Goal: Transaction & Acquisition: Book appointment/travel/reservation

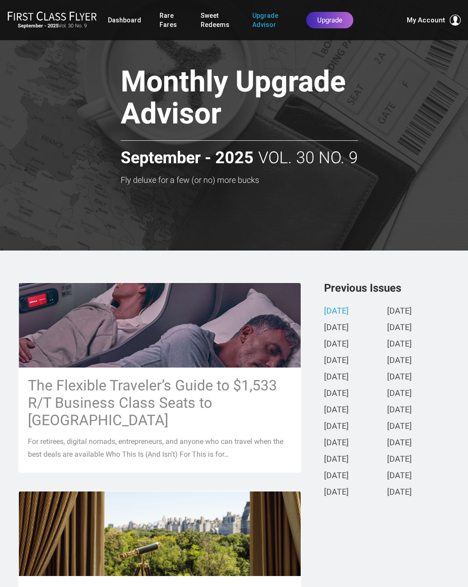
click at [161, 16] on link "Rare Fares" at bounding box center [171, 20] width 23 height 26
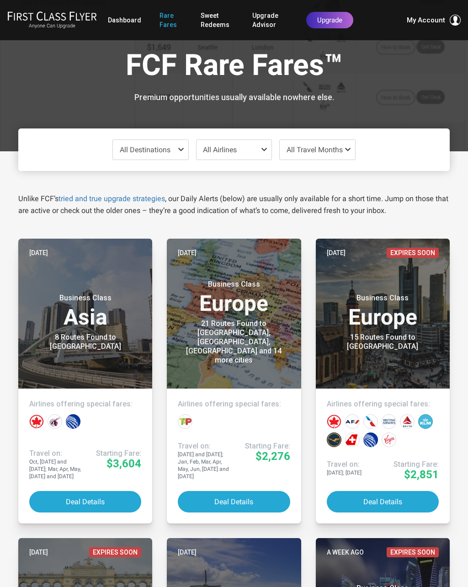
click at [385, 328] on h3 "Business Class Europe" at bounding box center [383, 311] width 112 height 35
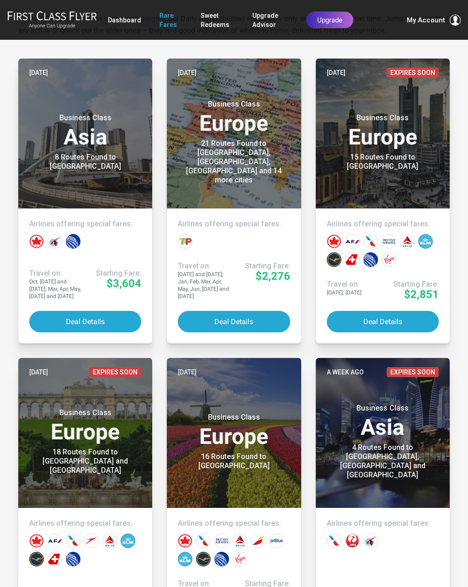
scroll to position [182, 0]
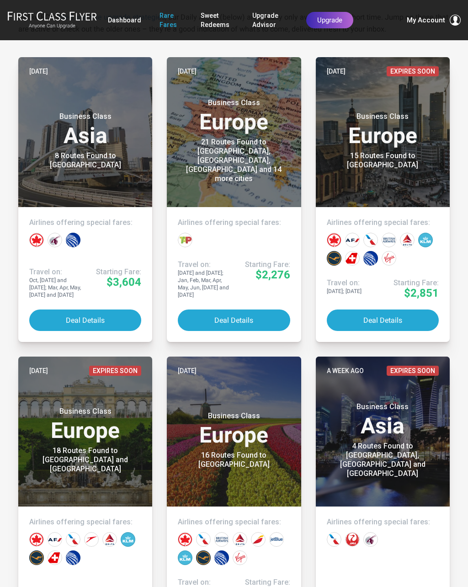
click at [98, 441] on h3 "Business Class Europe" at bounding box center [85, 424] width 112 height 35
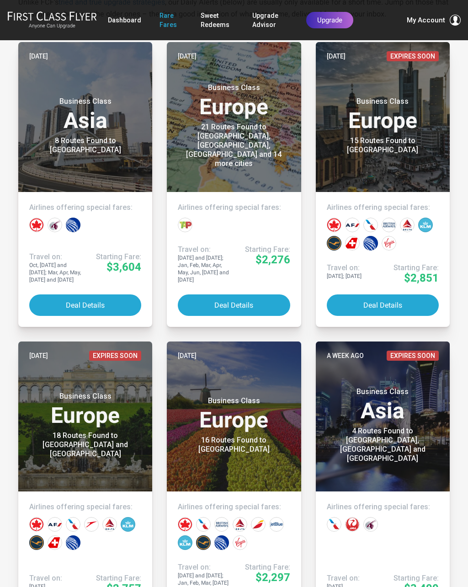
click at [254, 421] on h3 "Business Class Europe" at bounding box center [234, 414] width 112 height 35
click at [398, 307] on button "Deal Details" at bounding box center [383, 305] width 112 height 21
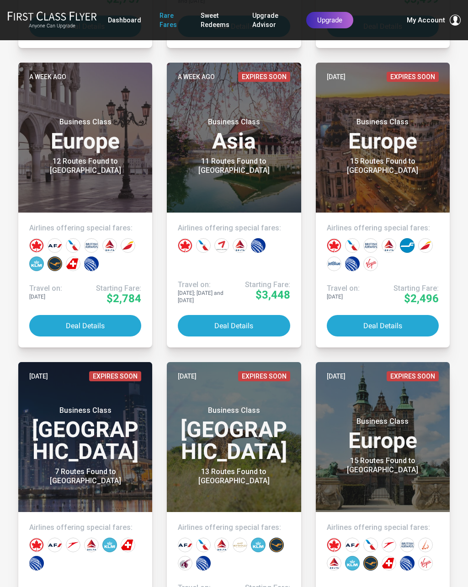
scroll to position [785, 0]
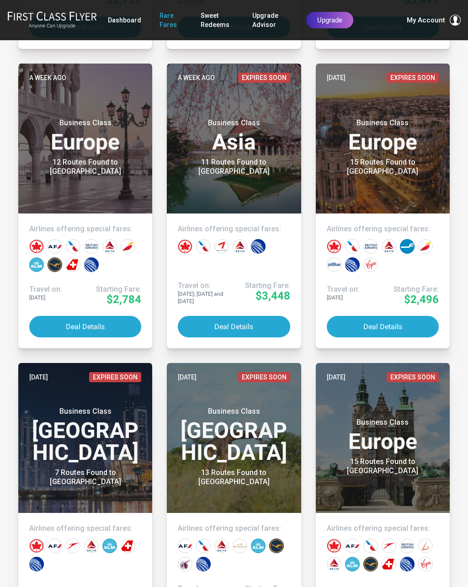
click at [382, 328] on button "Deal Details" at bounding box center [383, 326] width 112 height 21
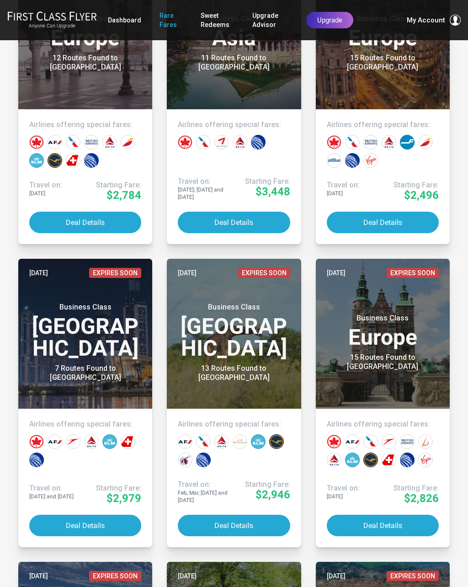
scroll to position [889, 0]
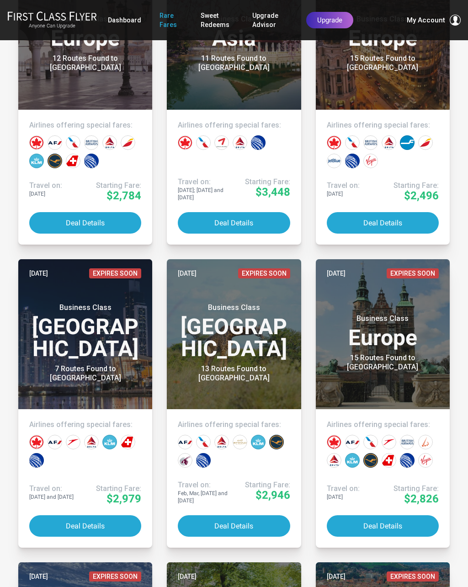
click at [388, 521] on button "Deal Details" at bounding box center [383, 526] width 112 height 21
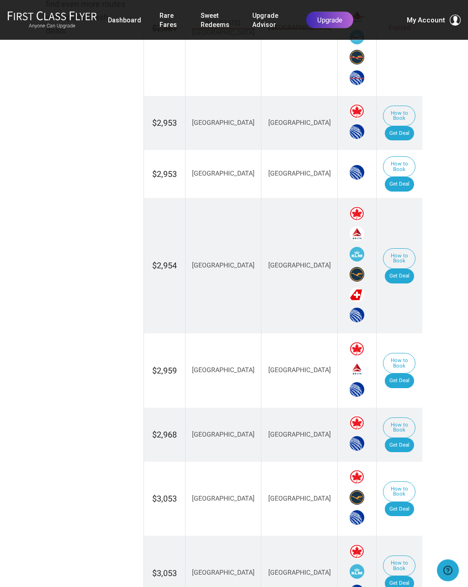
scroll to position [587, 0]
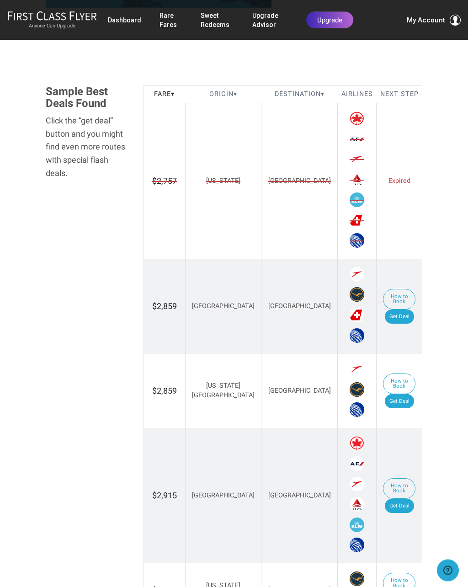
scroll to position [453, 0]
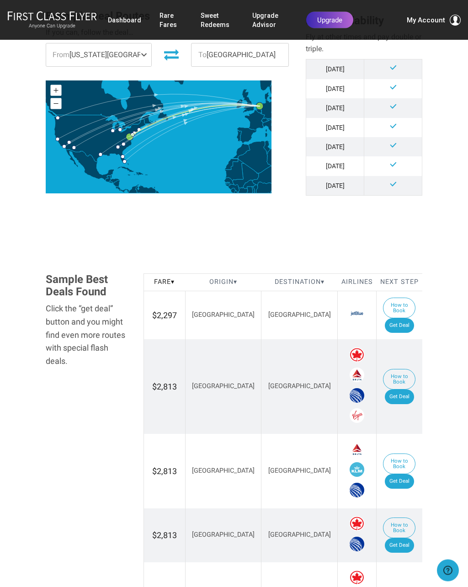
scroll to position [303, 0]
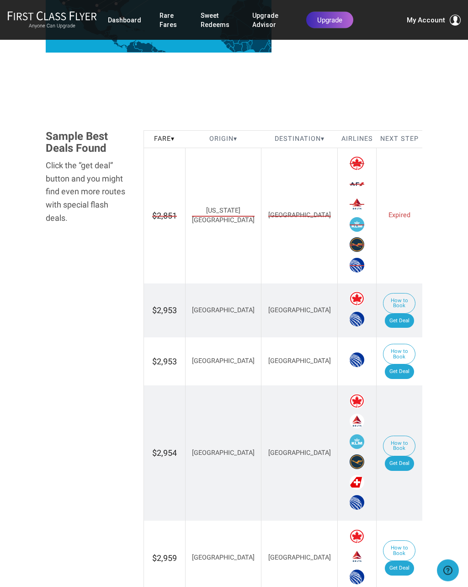
scroll to position [445, 0]
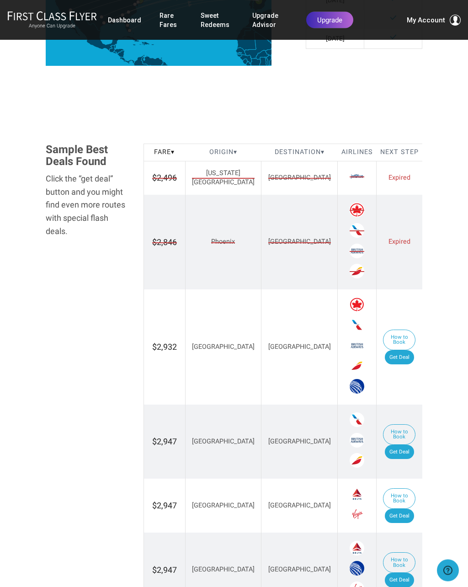
scroll to position [431, 0]
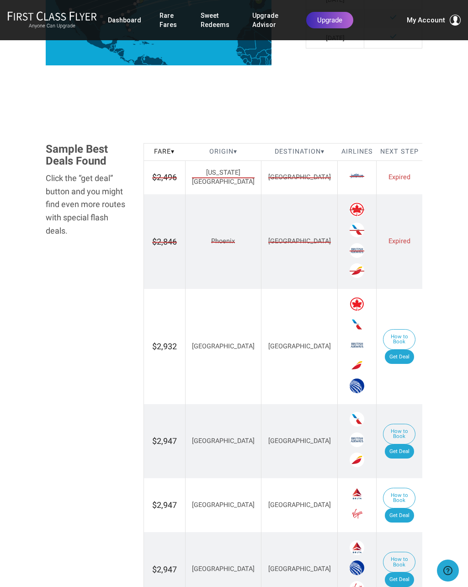
click at [385, 350] on link "Get Deal" at bounding box center [399, 357] width 29 height 15
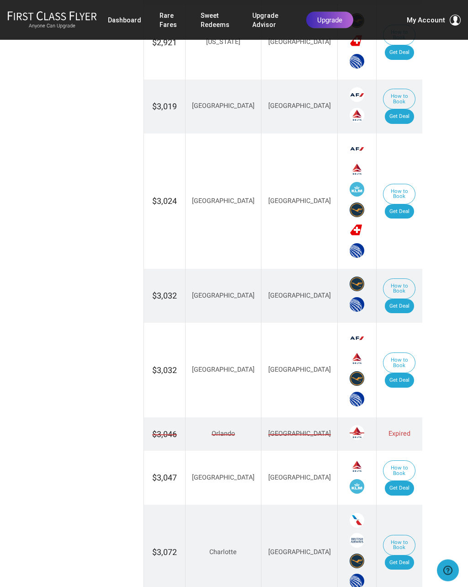
scroll to position [756, 0]
